Goal: Task Accomplishment & Management: Manage account settings

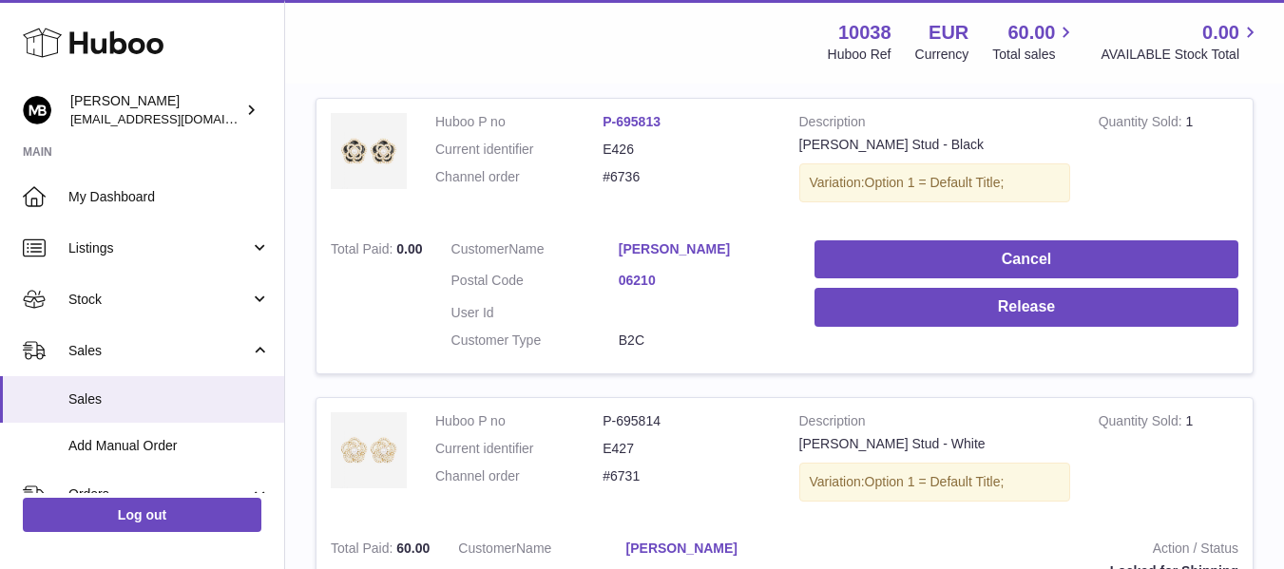
scroll to position [152, 0]
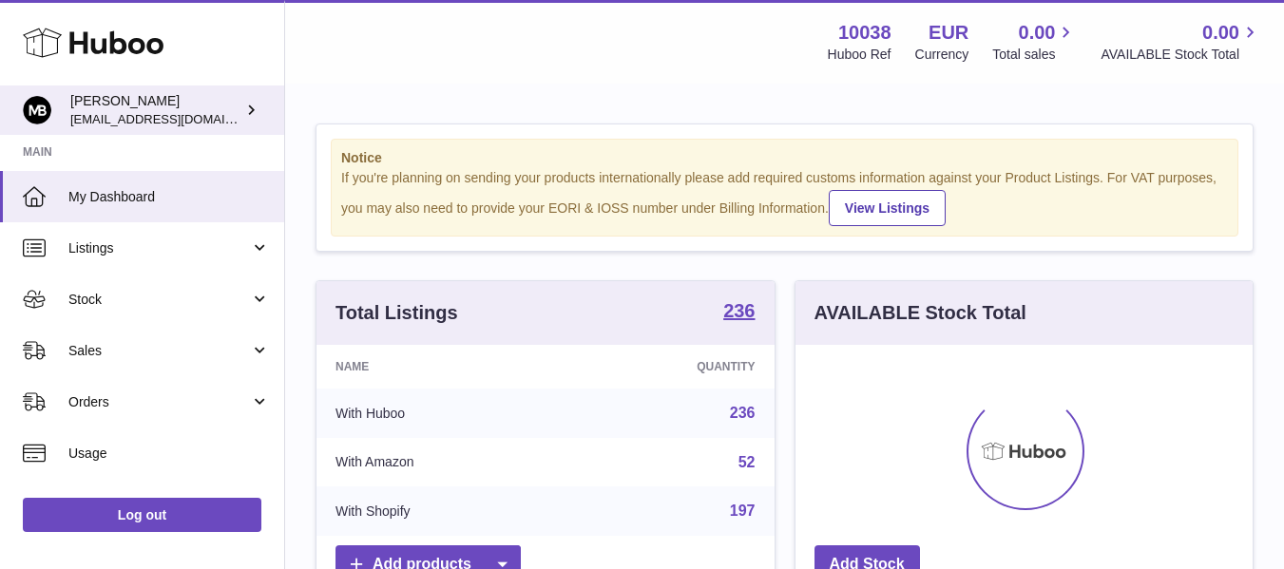
scroll to position [297, 457]
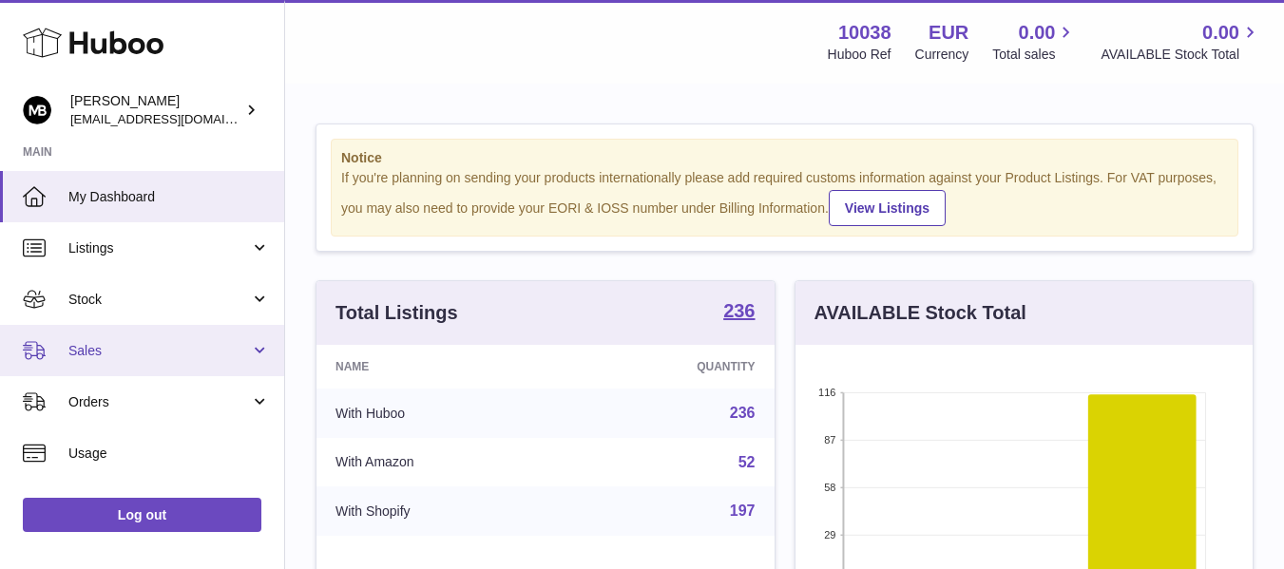
click at [87, 348] on span "Sales" at bounding box center [159, 351] width 182 height 18
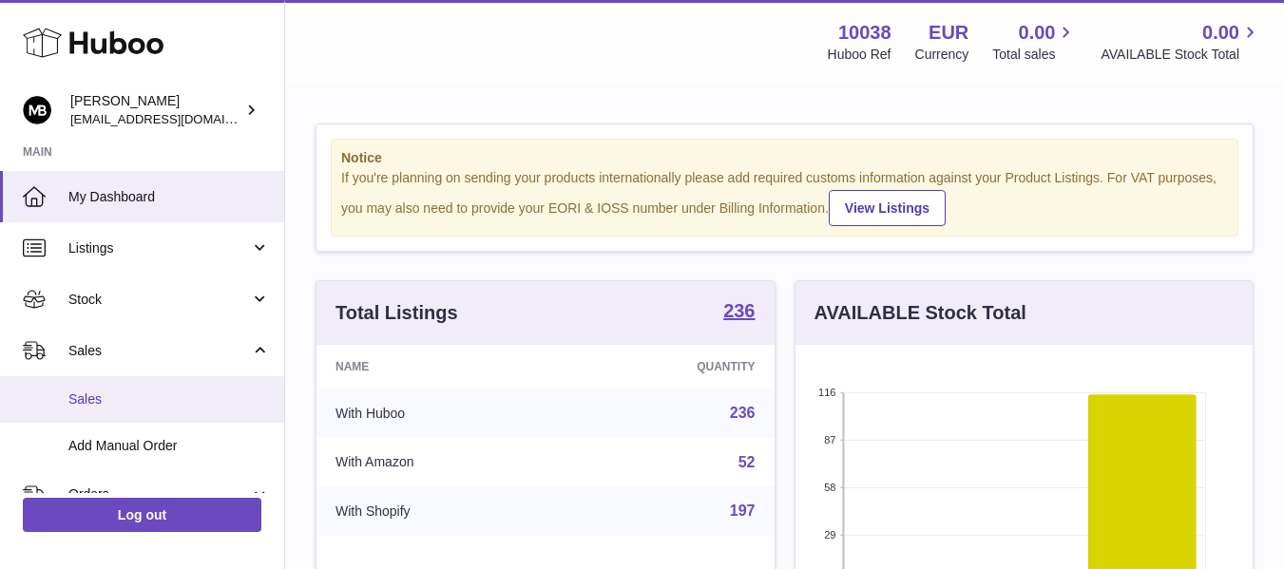
click at [88, 392] on span "Sales" at bounding box center [168, 400] width 201 height 18
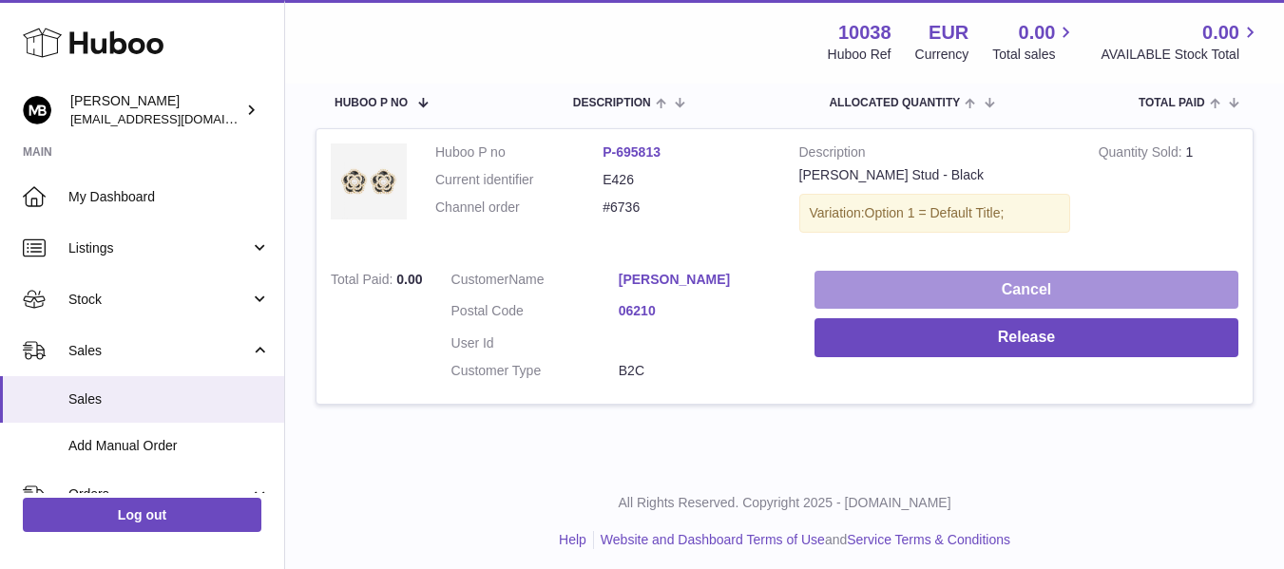
scroll to position [328, 0]
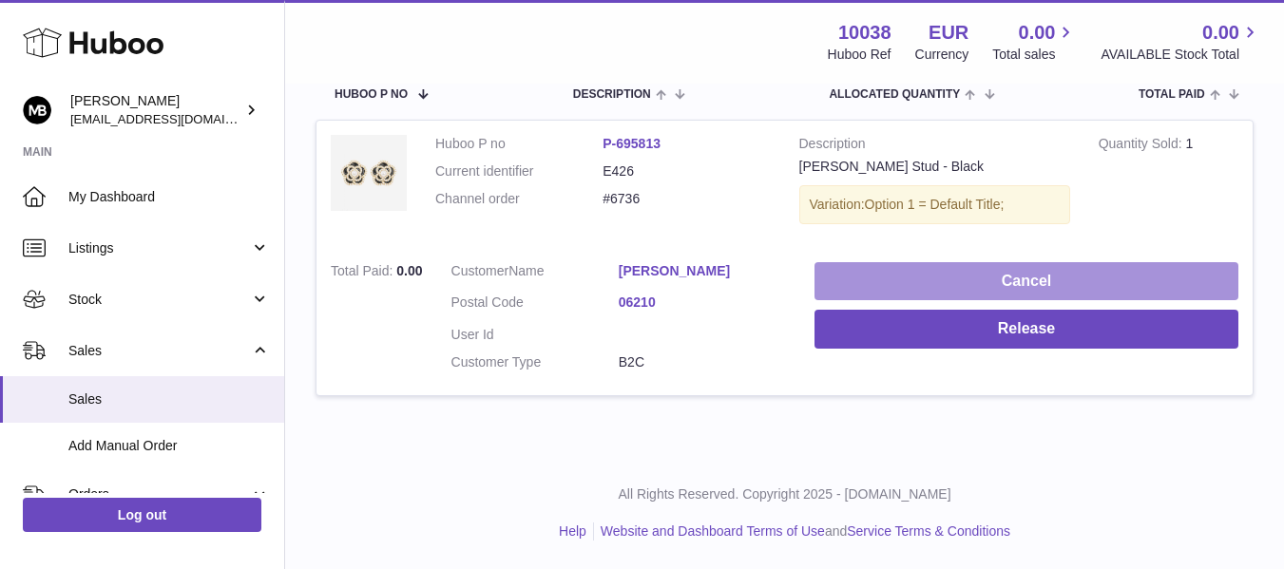
click at [886, 278] on button "Cancel" at bounding box center [1026, 281] width 424 height 39
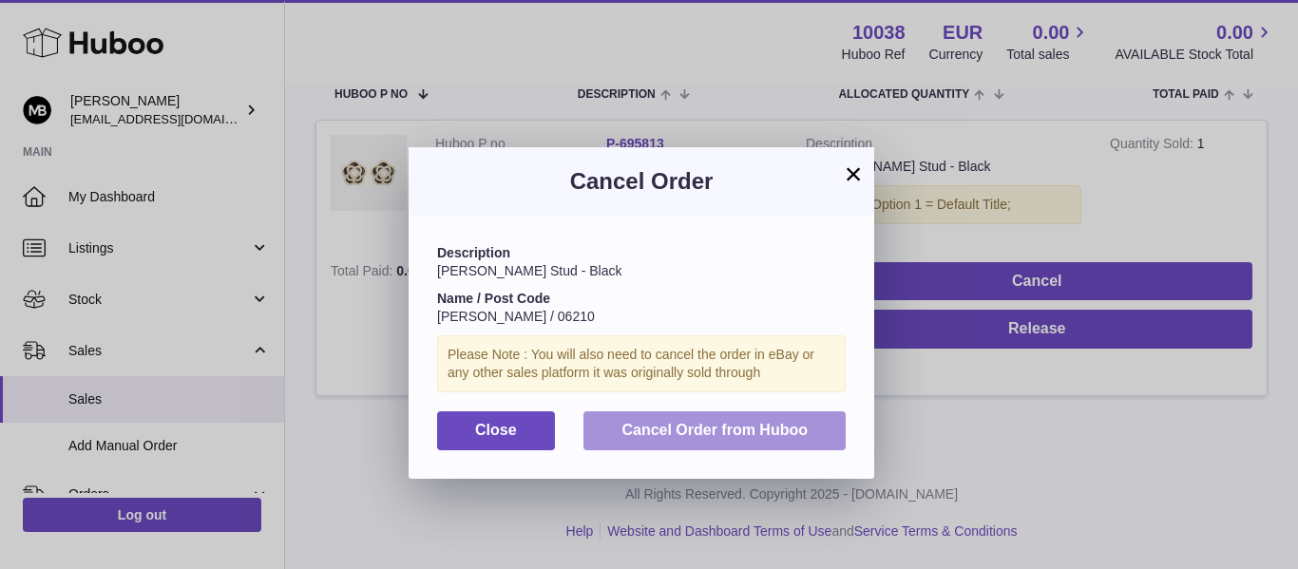
click at [684, 432] on span "Cancel Order from Huboo" at bounding box center [715, 430] width 186 height 16
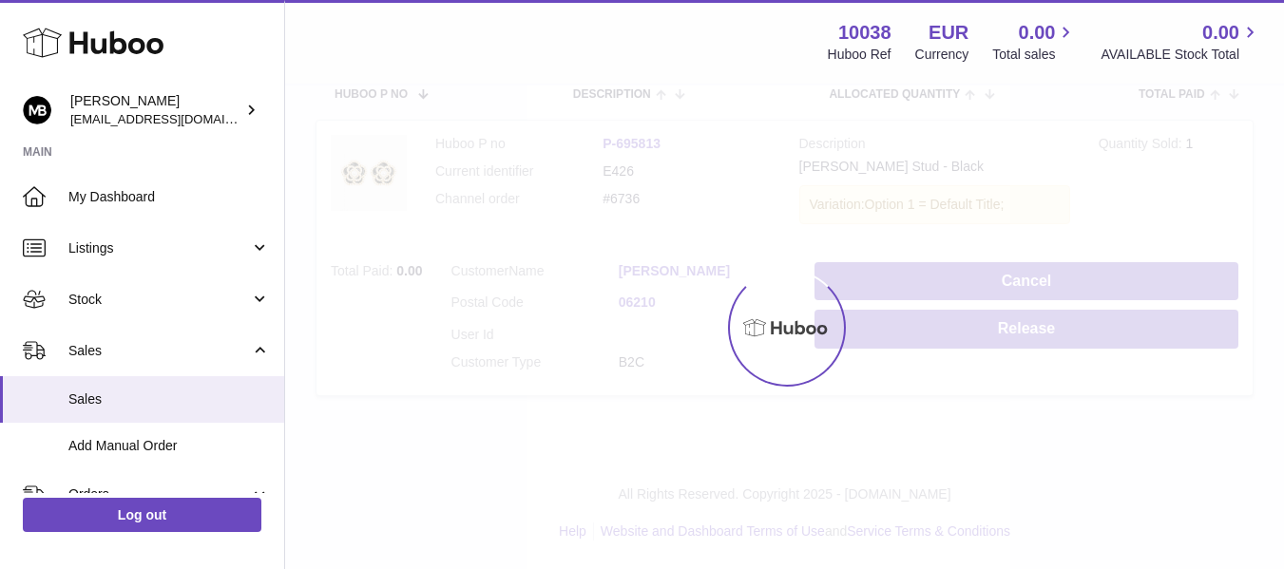
scroll to position [29, 0]
